Goal: Information Seeking & Learning: Understand process/instructions

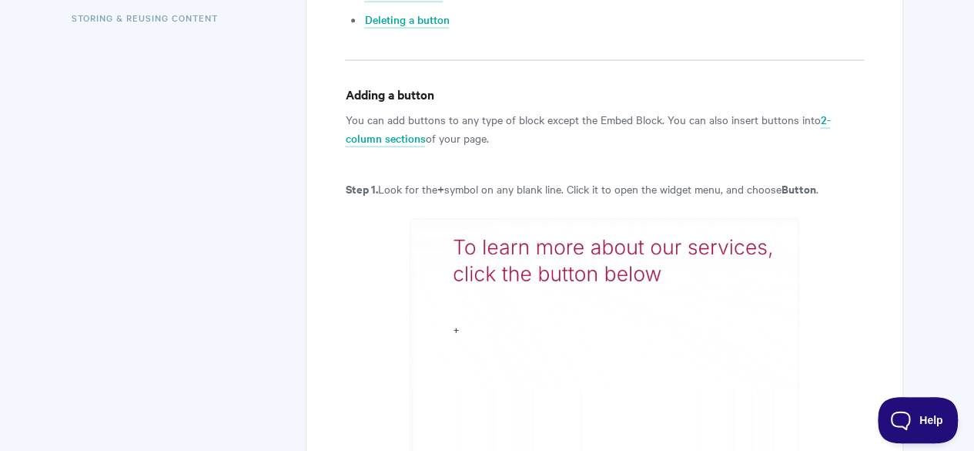
scroll to position [585, 0]
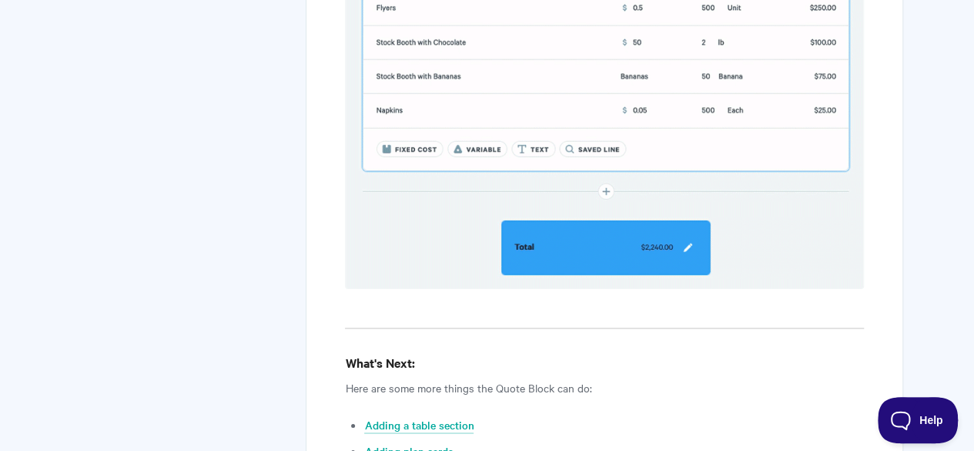
scroll to position [5625, 0]
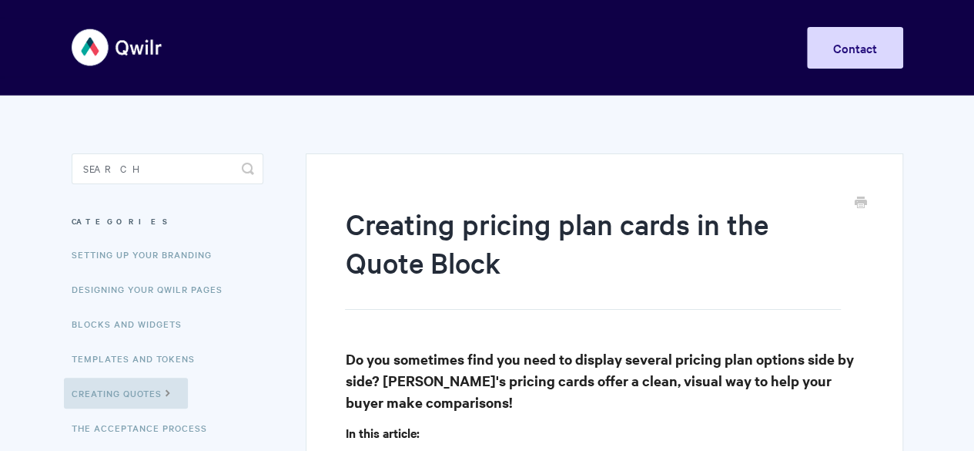
click at [840, 284] on h1 "Creating pricing plan cards in the Quote Block" at bounding box center [592, 257] width 495 height 106
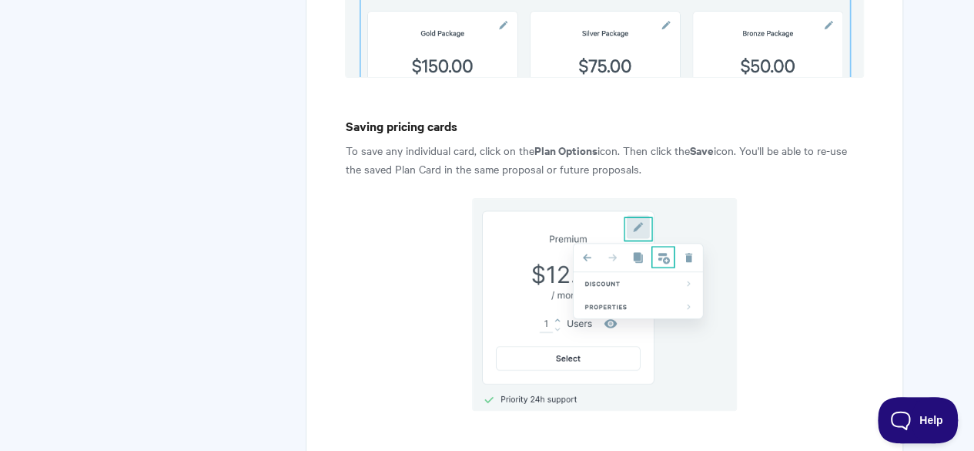
scroll to position [8977, 0]
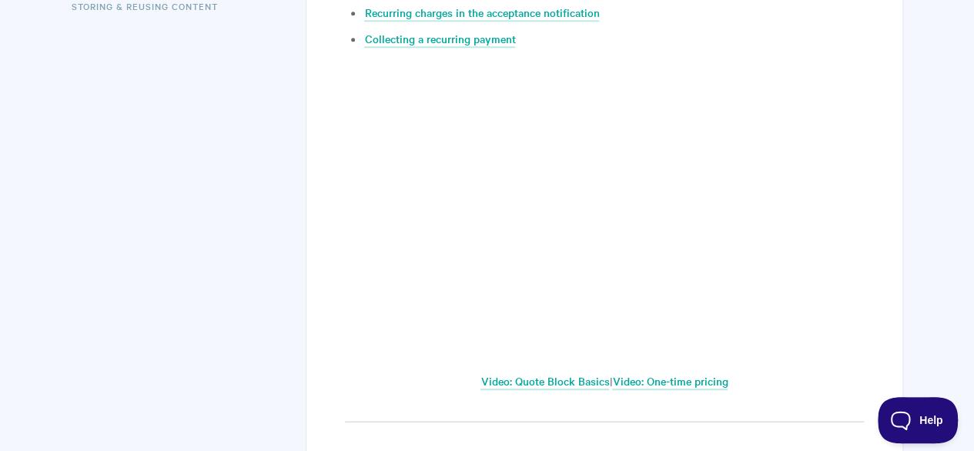
scroll to position [647, 0]
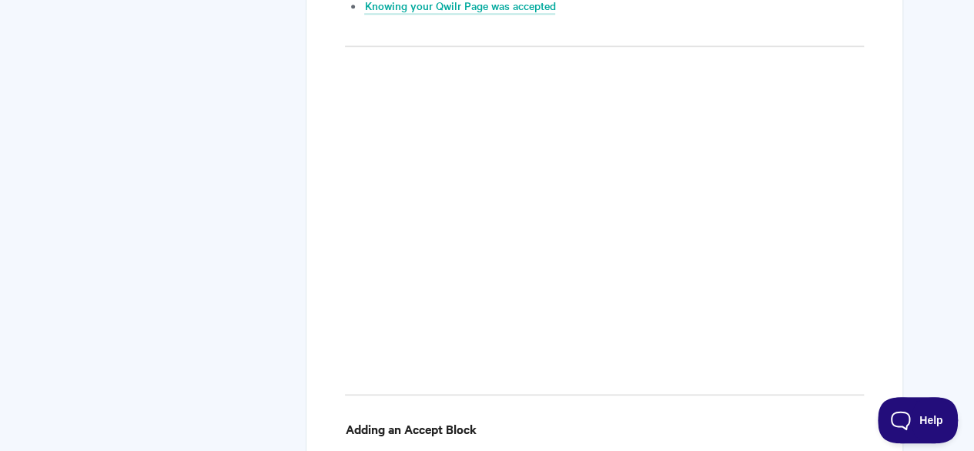
scroll to position [986, 0]
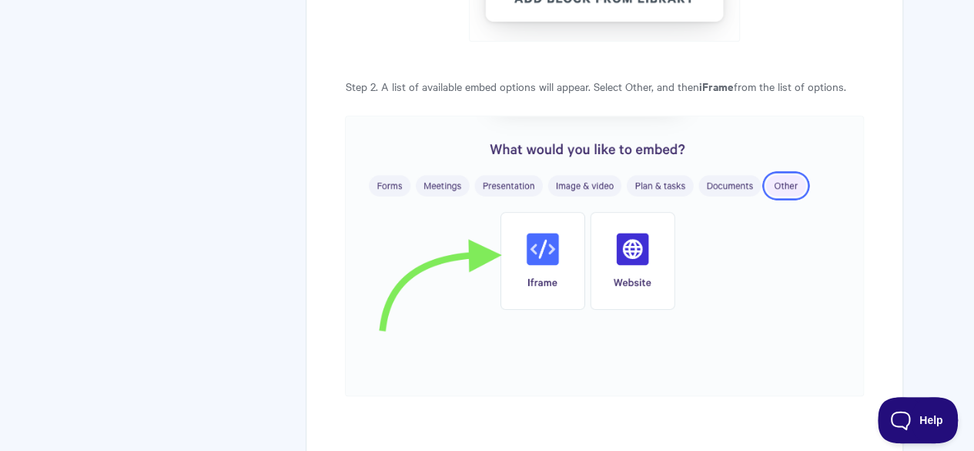
scroll to position [2913, 0]
